Goal: Check status: Check status

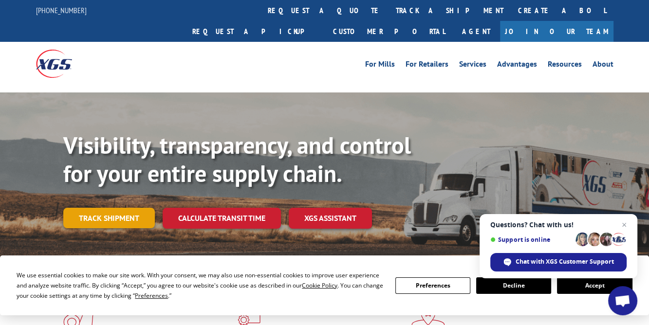
click at [117, 208] on link "Track shipment" at bounding box center [108, 218] width 91 height 20
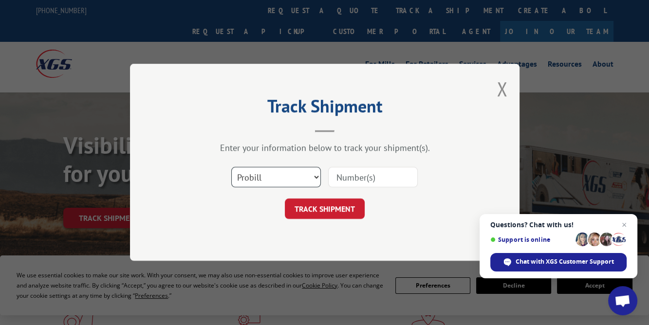
click at [286, 177] on select "Select category... Probill BOL PO" at bounding box center [276, 177] width 90 height 20
select select "bol"
click at [231, 167] on select "Select category... Probill BOL PO" at bounding box center [276, 177] width 90 height 20
click at [338, 176] on input at bounding box center [373, 177] width 90 height 20
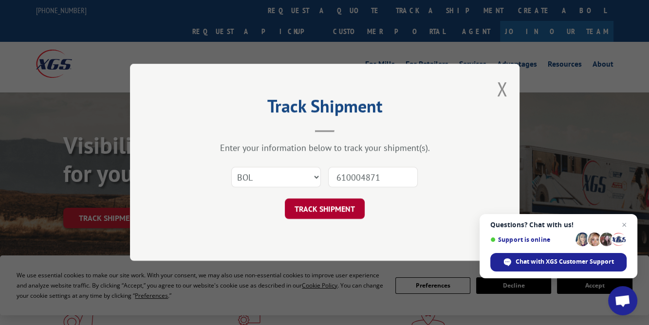
type input "610004871"
click at [337, 205] on button "TRACK SHIPMENT" at bounding box center [325, 209] width 80 height 20
